Goal: Information Seeking & Learning: Learn about a topic

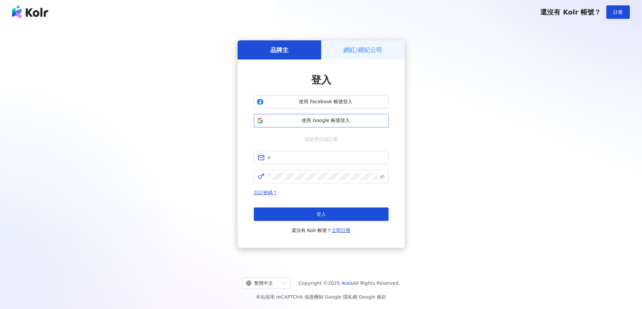
drag, startPoint x: 0, startPoint y: 0, endPoint x: 341, endPoint y: 120, distance: 361.4
click at [341, 120] on span "使用 Google 帳號登入" at bounding box center [325, 121] width 119 height 7
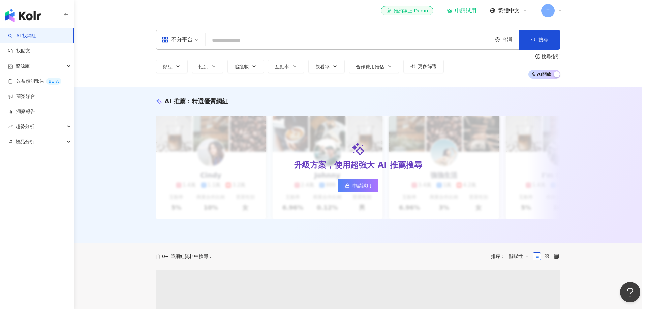
click at [279, 42] on div "全新功能上線 效益預測報告 AI 助力預估成效，一鍵建立提案。挑選想合作的網紅，AI 便能替您預估成效！除了貼文觸及數、分享數...等數據預測，更能預估口碑價…" at bounding box center [323, 154] width 647 height 309
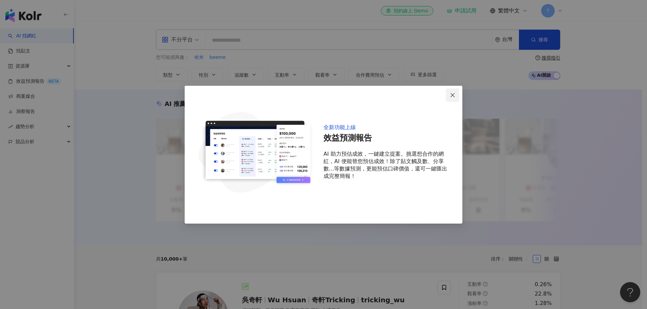
click at [456, 95] on span "Close" at bounding box center [452, 95] width 13 height 5
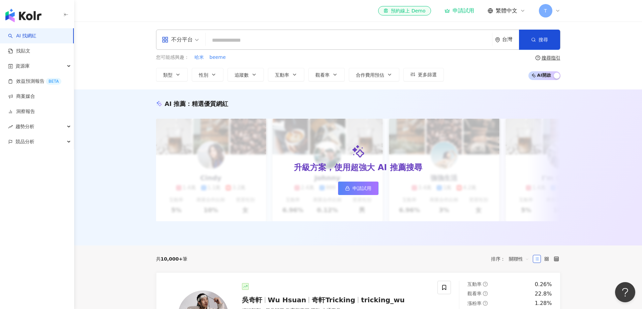
click at [164, 34] on div "不分平台" at bounding box center [177, 39] width 31 height 11
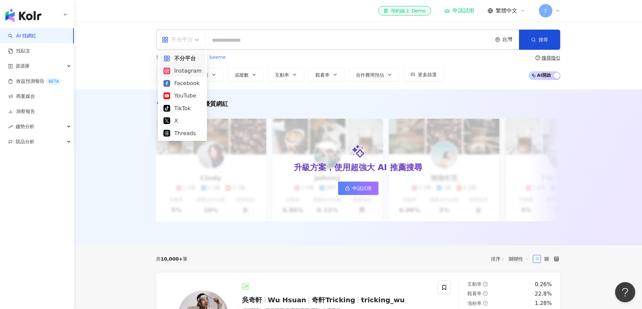
click at [192, 76] on div "Instagram" at bounding box center [182, 71] width 46 height 12
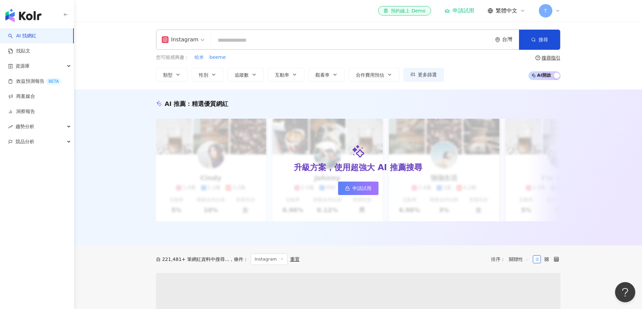
click at [233, 40] on input "search" at bounding box center [351, 40] width 275 height 13
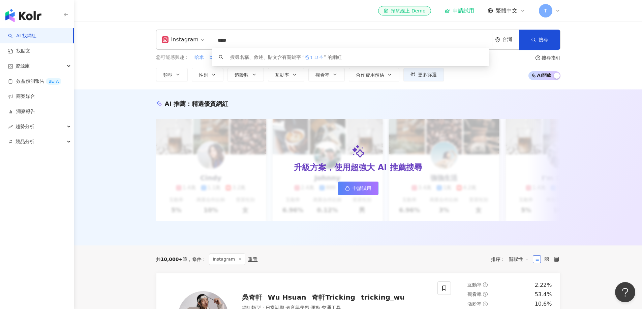
type input "**"
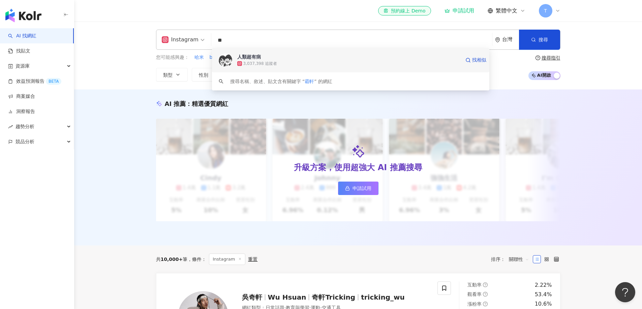
click at [290, 62] on div "3,037,398 追蹤者" at bounding box center [348, 63] width 223 height 7
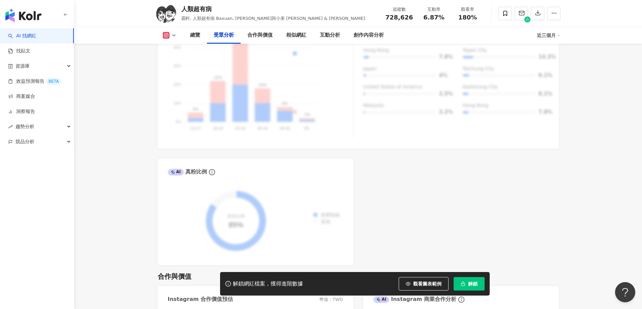
scroll to position [707, 0]
